Goal: Information Seeking & Learning: Learn about a topic

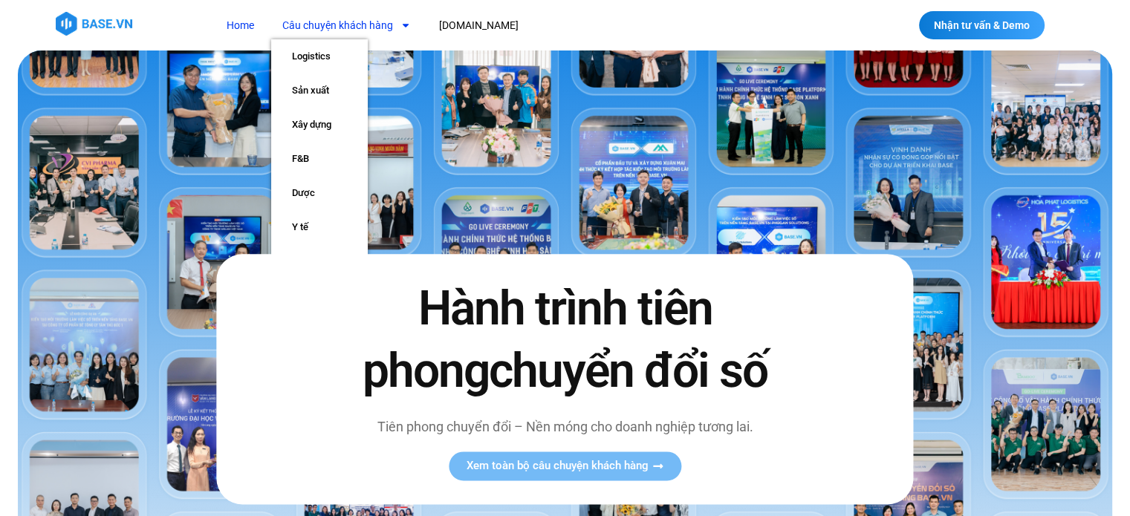
click at [390, 27] on link "Câu chuyện khách hàng" at bounding box center [346, 25] width 151 height 27
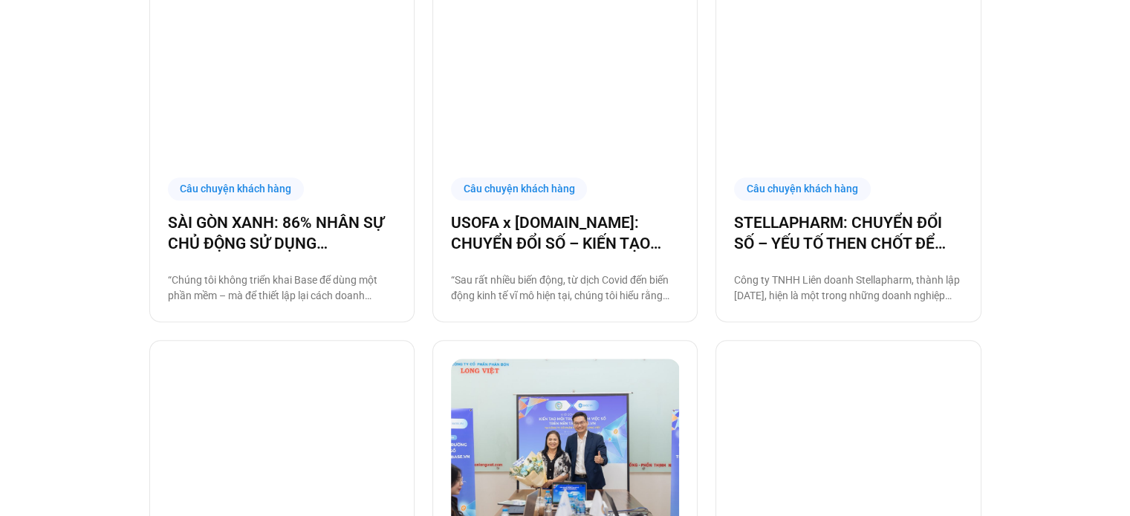
scroll to position [966, 0]
